Goal: Download file/media

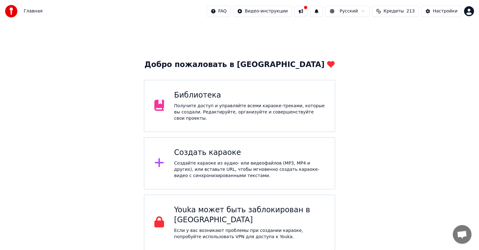
click at [232, 103] on div "Библиотека Получите доступ и управляйте всеми караоке-треками, которые вы созда…" at bounding box center [249, 105] width 151 height 31
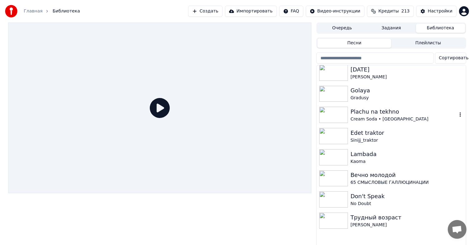
scroll to position [727, 0]
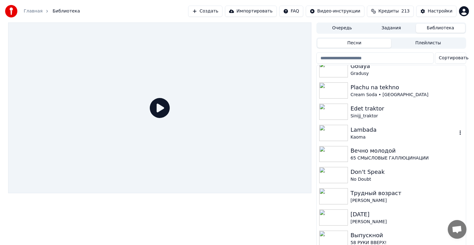
click at [377, 135] on div "Kaoma" at bounding box center [403, 137] width 106 height 6
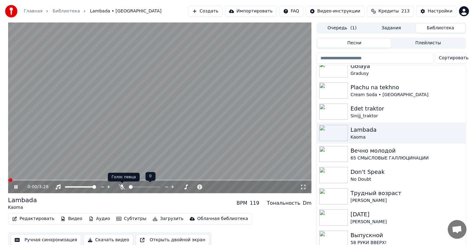
click at [121, 186] on icon at bounding box center [122, 186] width 6 height 5
click at [14, 188] on icon at bounding box center [15, 187] width 3 height 4
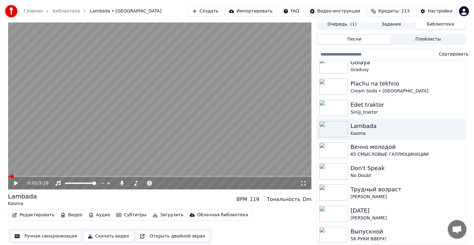
scroll to position [7, 0]
click at [99, 234] on button "Скачать видео" at bounding box center [109, 235] width 50 height 11
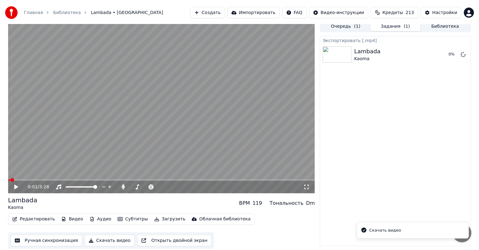
scroll to position [0, 0]
